Goal: Transaction & Acquisition: Purchase product/service

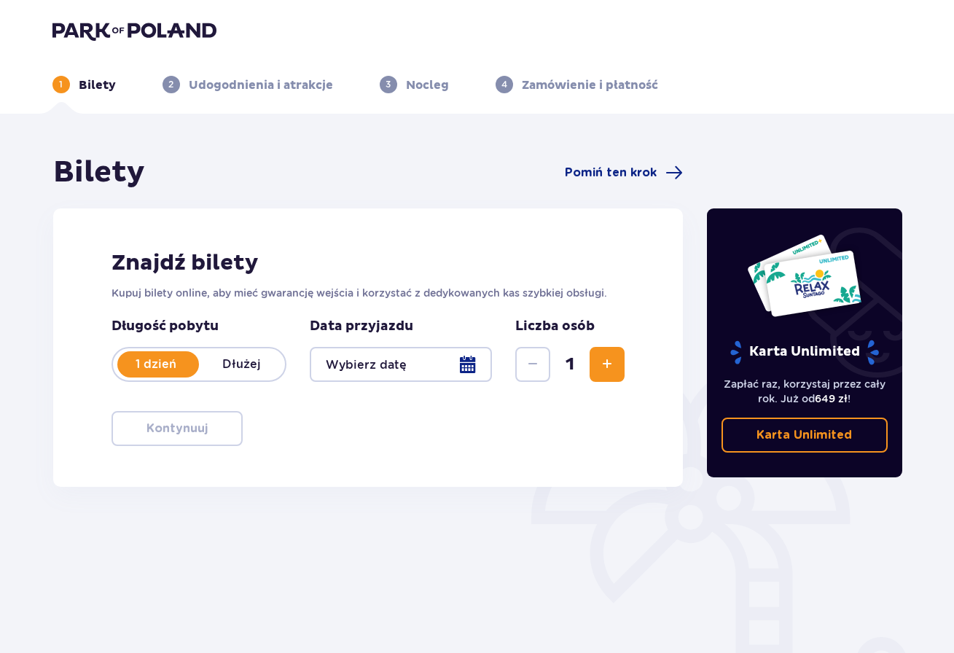
click at [114, 28] on img at bounding box center [134, 30] width 164 height 20
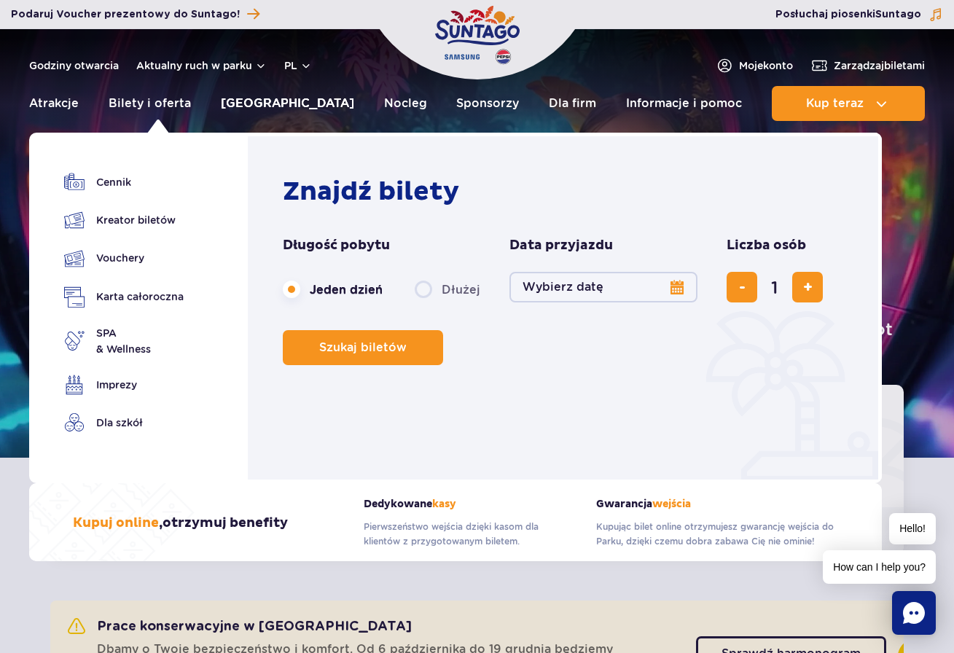
click at [259, 104] on link "Poznaj park" at bounding box center [287, 103] width 133 height 35
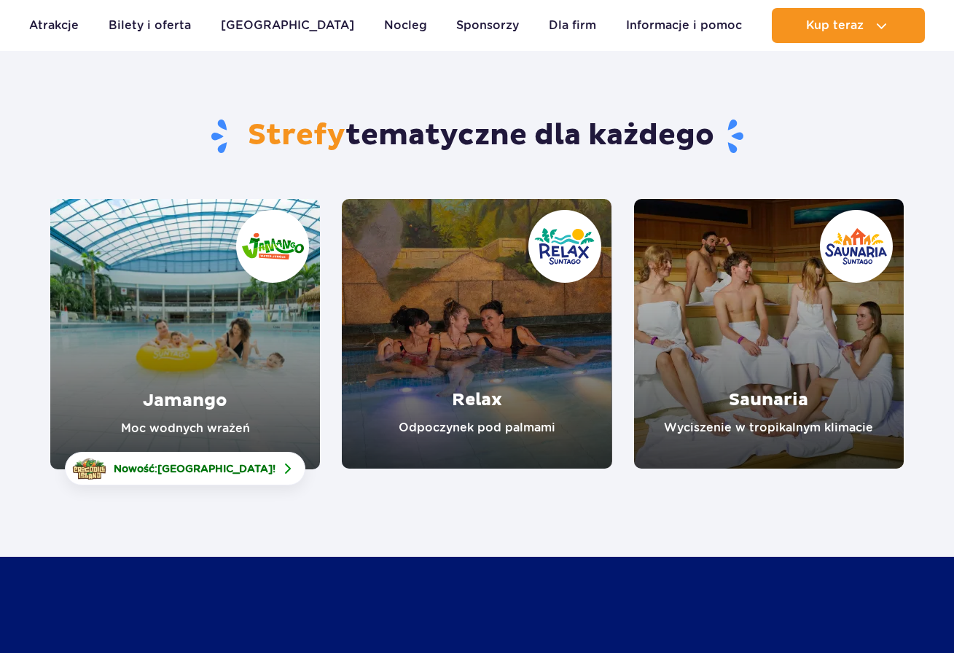
scroll to position [85, 0]
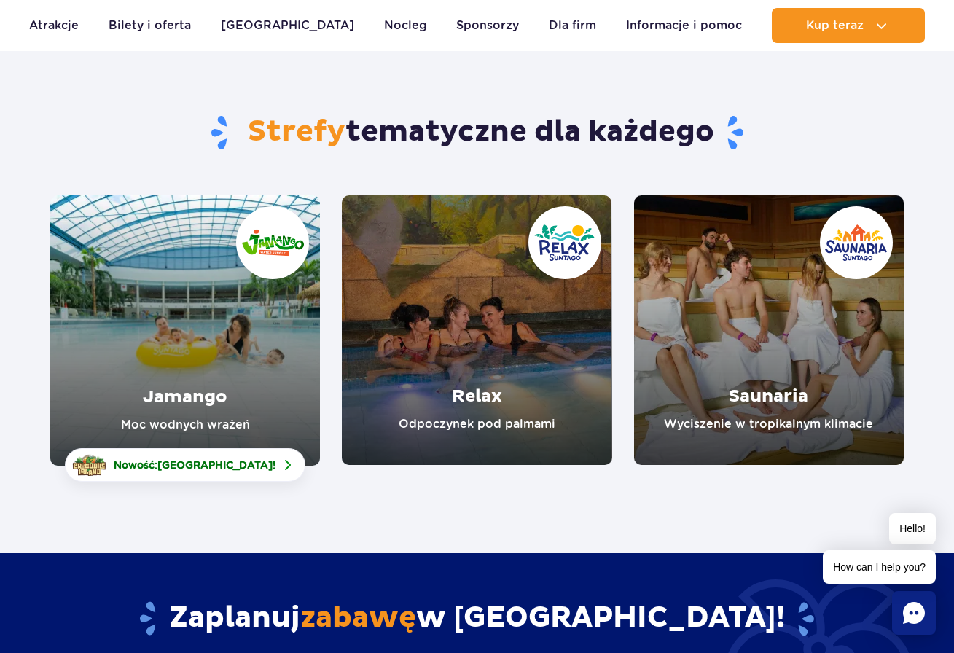
click at [738, 346] on link "Saunaria" at bounding box center [769, 330] width 270 height 270
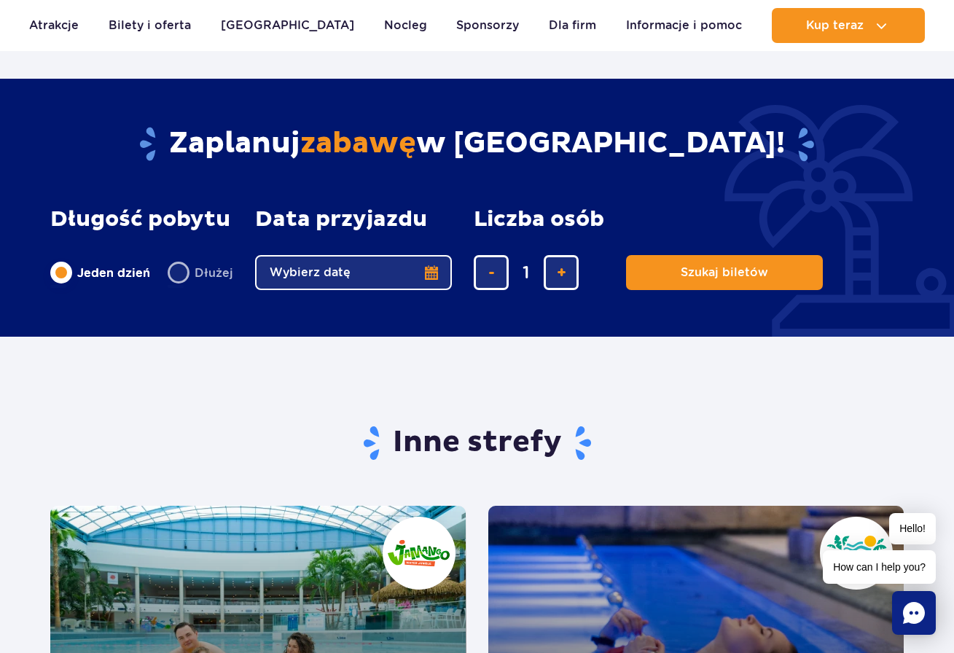
scroll to position [2086, 0]
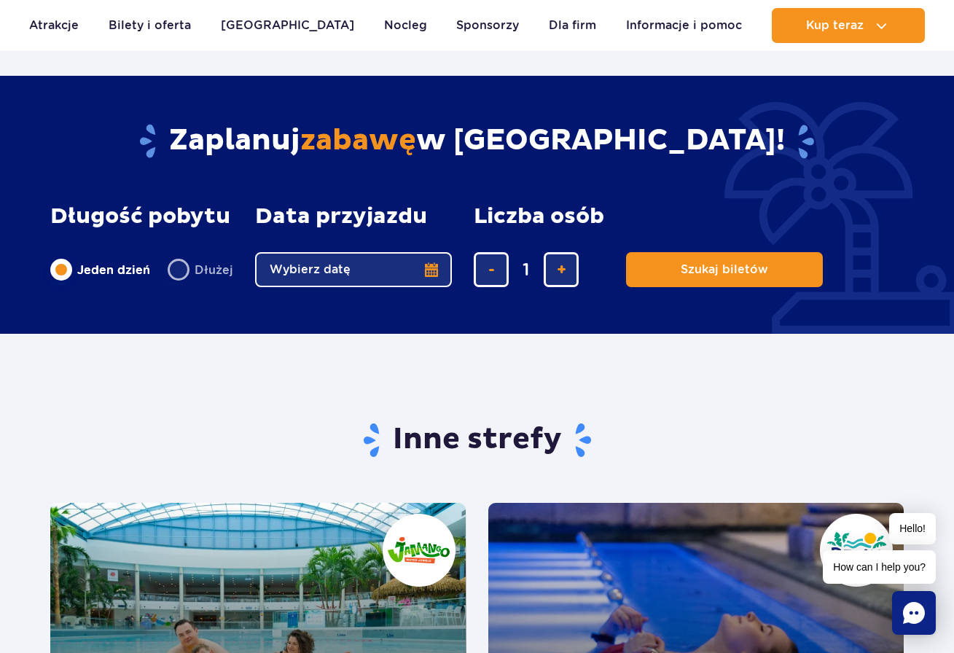
click at [423, 250] on fieldset "Data przyjazdu data przyjazdu w głównej treści Wybierz datę" at bounding box center [353, 245] width 197 height 83
click at [406, 268] on button "Wybierz datę" at bounding box center [353, 269] width 197 height 35
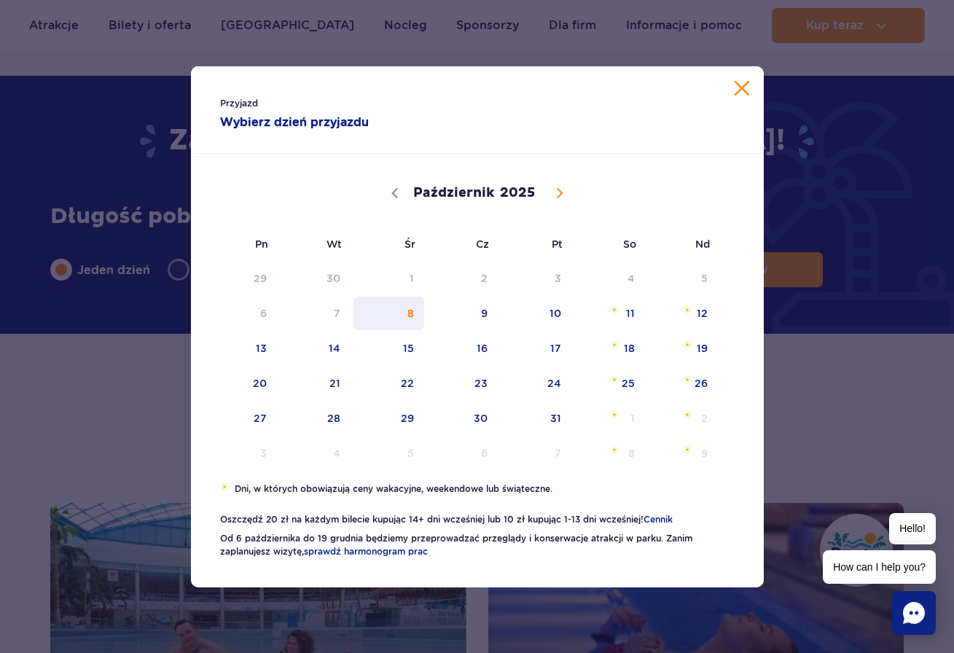
click at [408, 319] on span "8" at bounding box center [389, 314] width 74 height 34
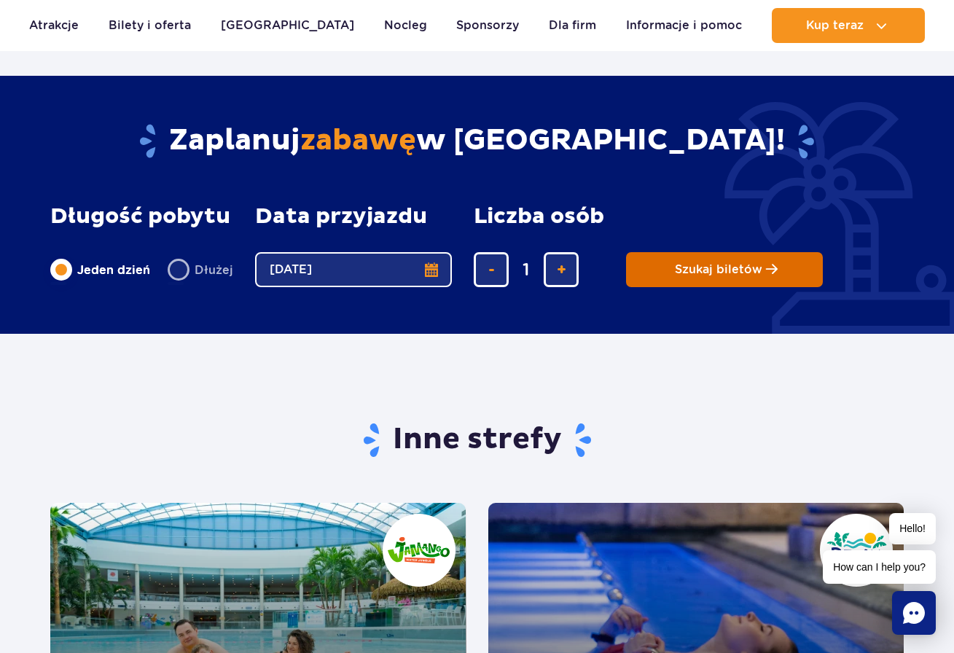
click at [690, 272] on span "Szukaj biletów" at bounding box center [718, 269] width 87 height 13
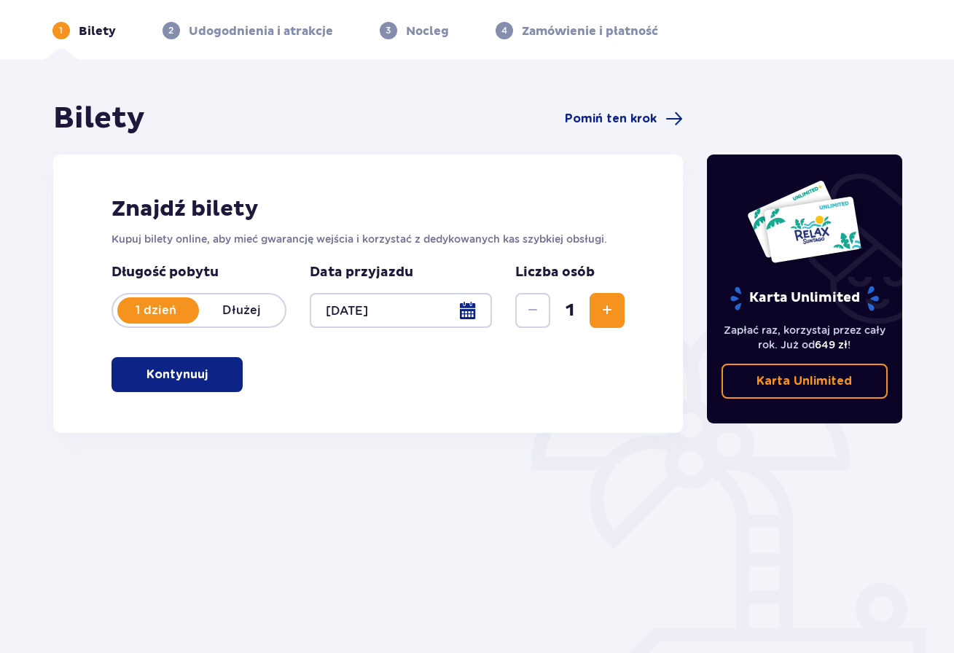
scroll to position [52, 0]
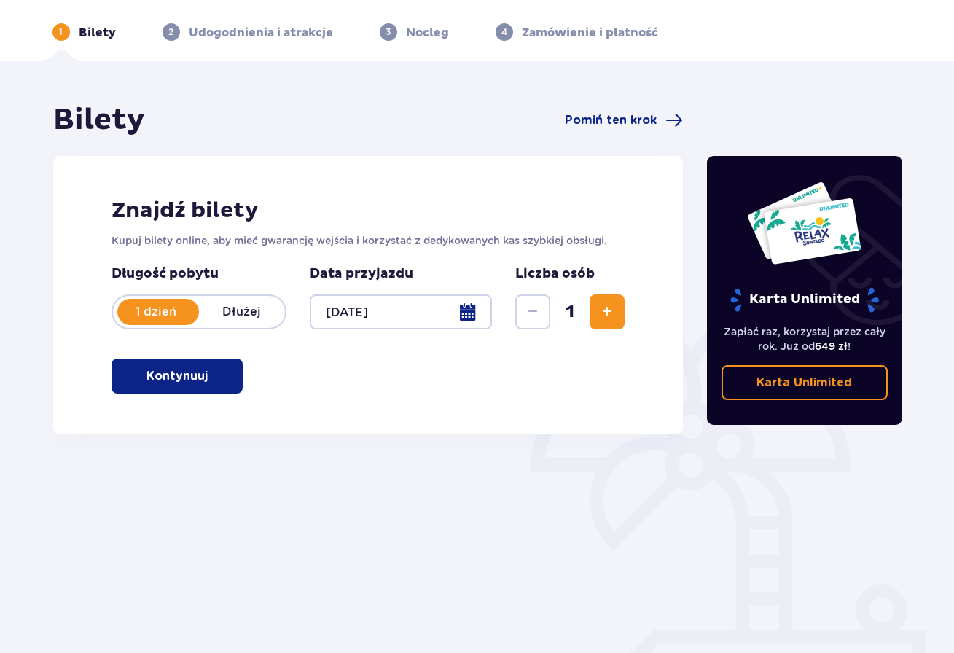
click at [205, 377] on span "button" at bounding box center [210, 375] width 17 height 17
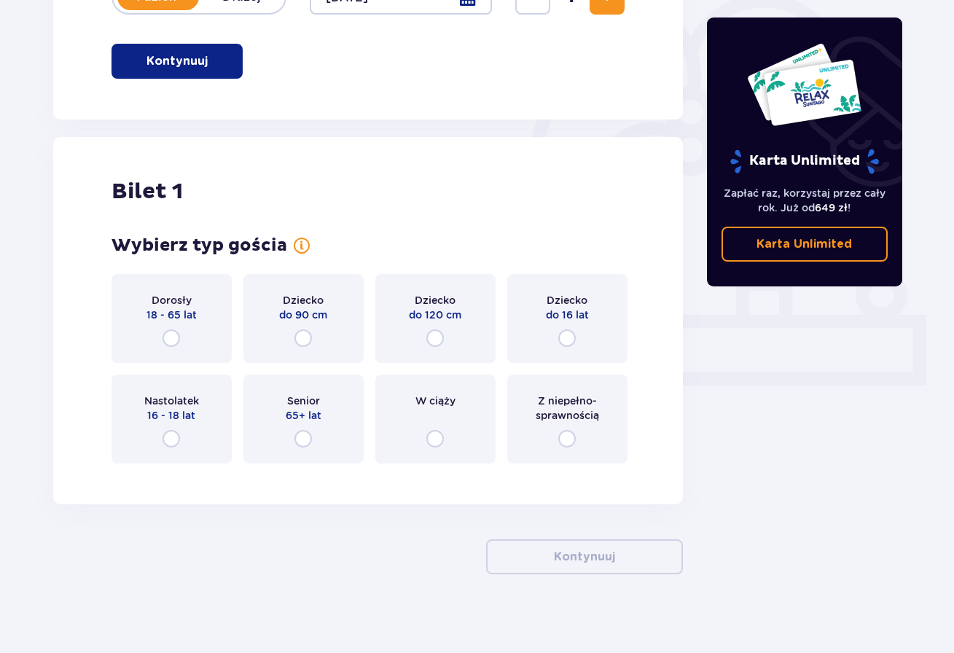
scroll to position [376, 0]
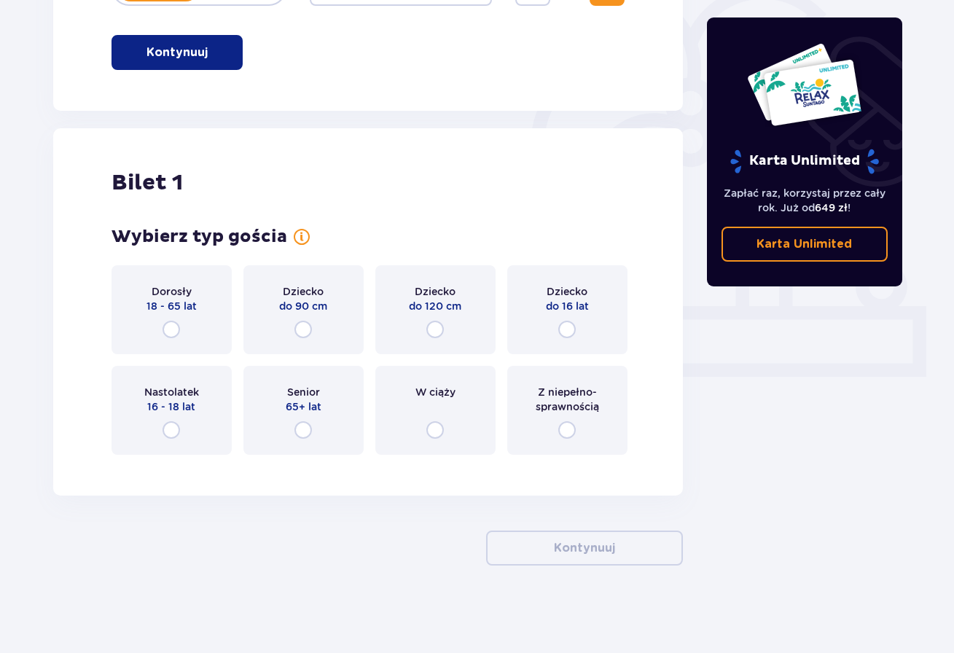
click at [188, 327] on div "Dorosły 18 - 65 lat" at bounding box center [172, 309] width 120 height 89
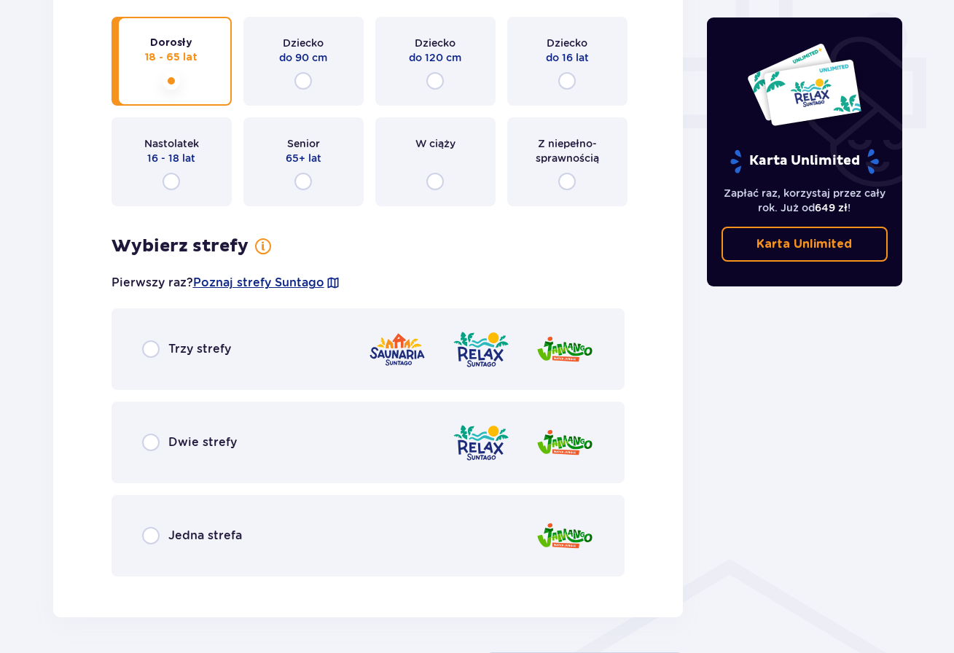
scroll to position [610, 0]
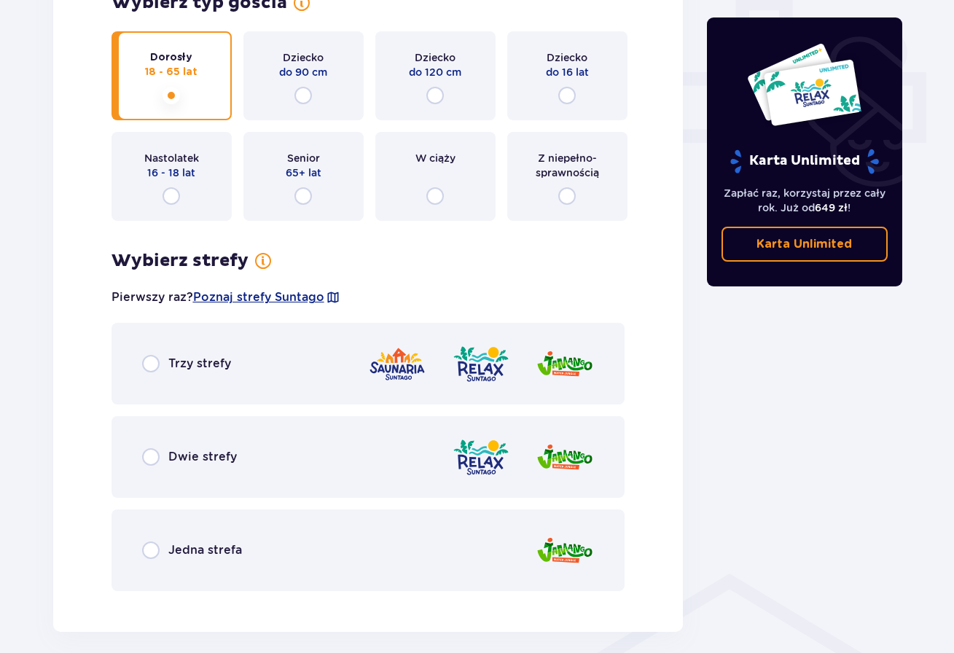
click at [156, 362] on input "radio" at bounding box center [150, 363] width 17 height 17
radio input "true"
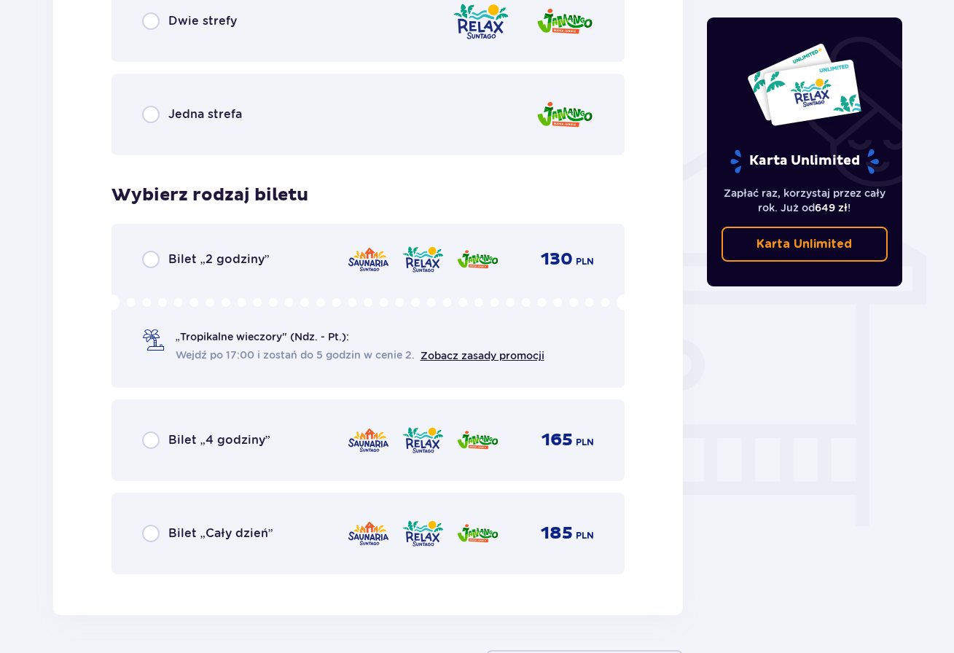
scroll to position [1059, 0]
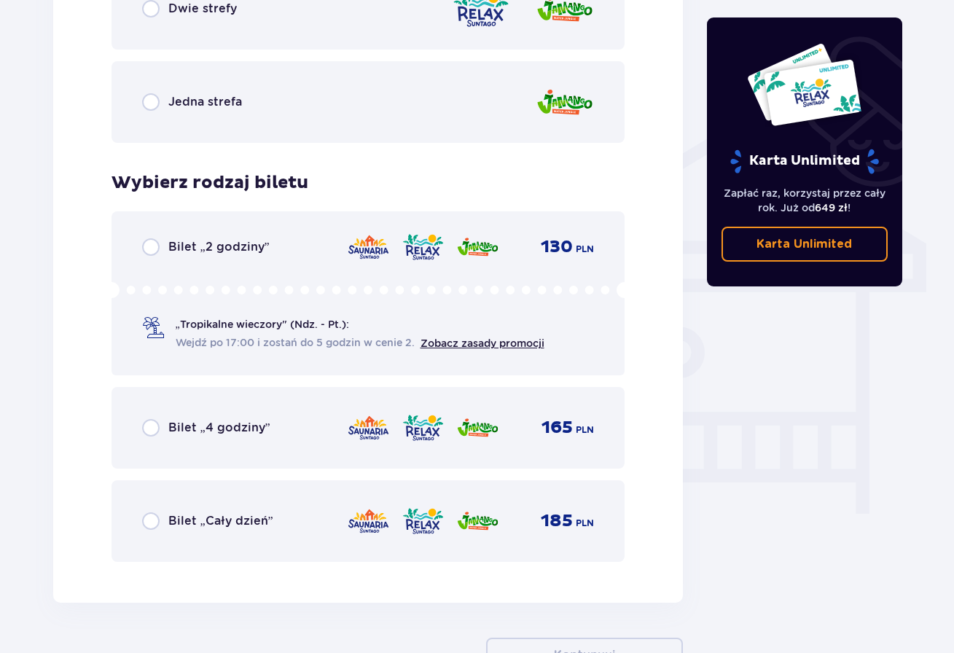
click at [158, 243] on input "radio" at bounding box center [150, 246] width 17 height 17
radio input "true"
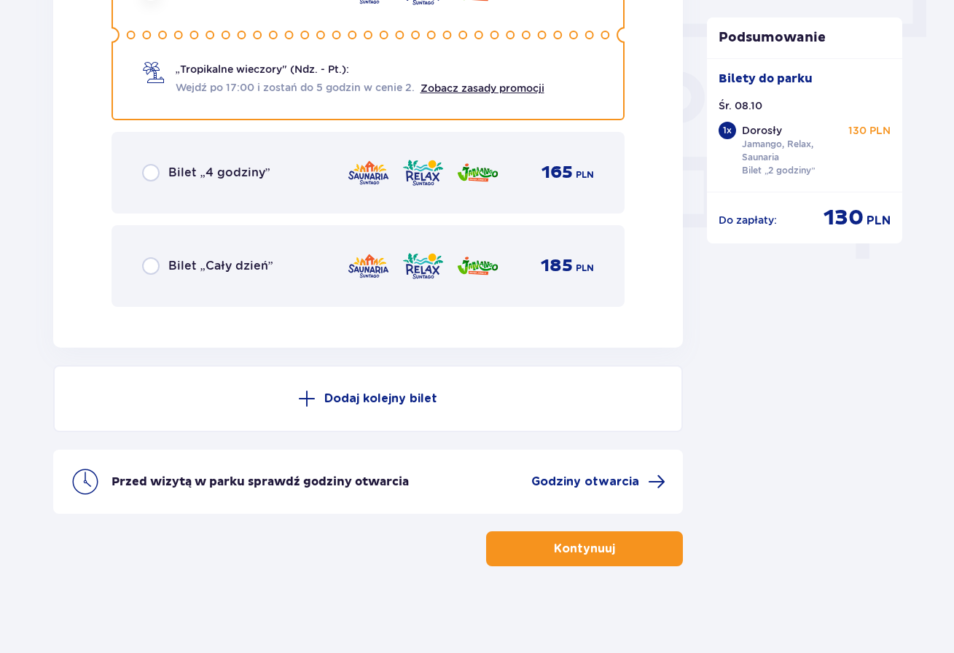
scroll to position [1314, 0]
click at [593, 481] on span "Godziny otwarcia" at bounding box center [585, 481] width 108 height 16
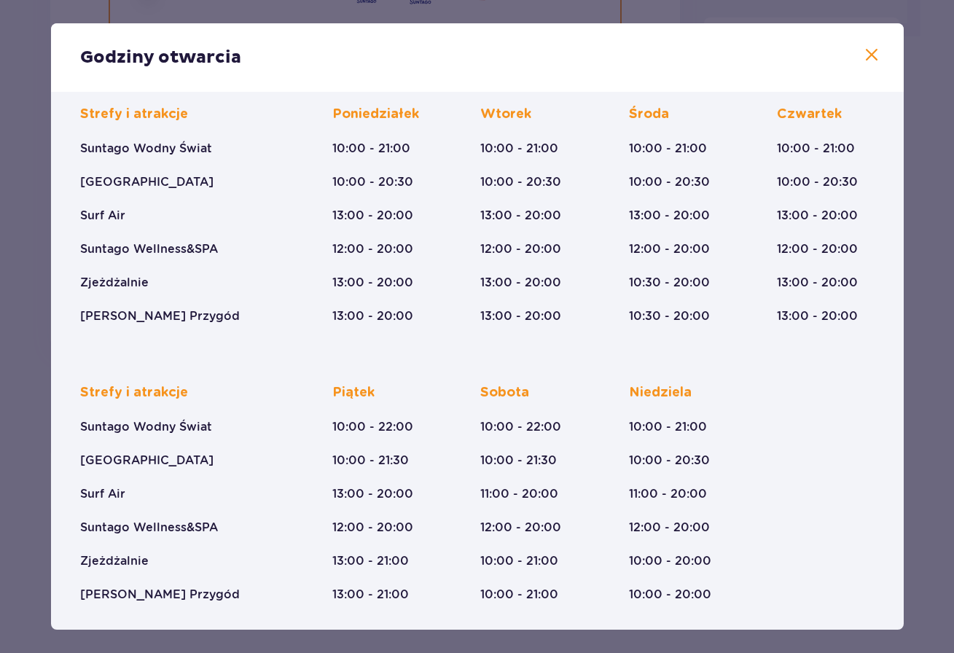
scroll to position [118, 0]
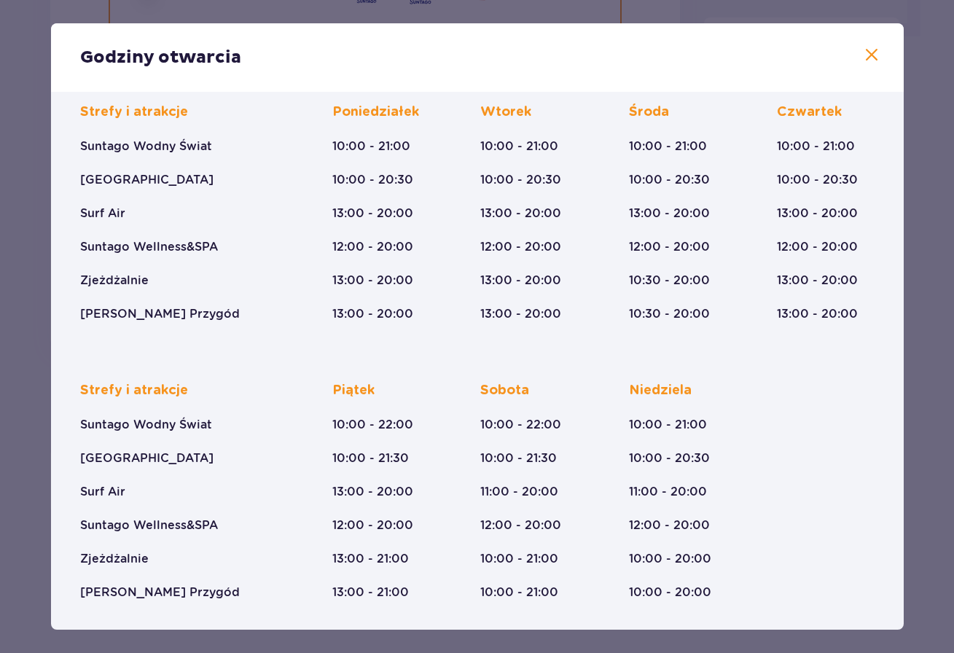
click at [456, 247] on div "Strefy i atrakcje Suntago Wodny Świat Crocodile Island Surf Air Suntago Wellnes…" at bounding box center [477, 201] width 795 height 242
click at [353, 530] on p "12:00 - 20:00" at bounding box center [372, 526] width 81 height 16
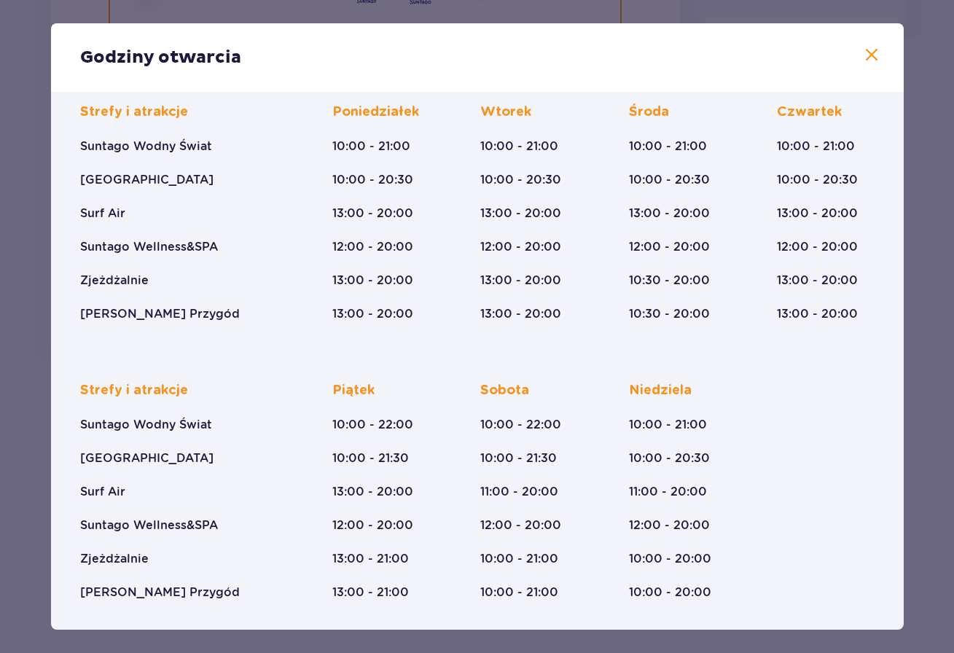
click at [353, 530] on p "12:00 - 20:00" at bounding box center [372, 526] width 81 height 16
click at [878, 58] on span at bounding box center [871, 55] width 17 height 17
